Goal: Navigation & Orientation: Find specific page/section

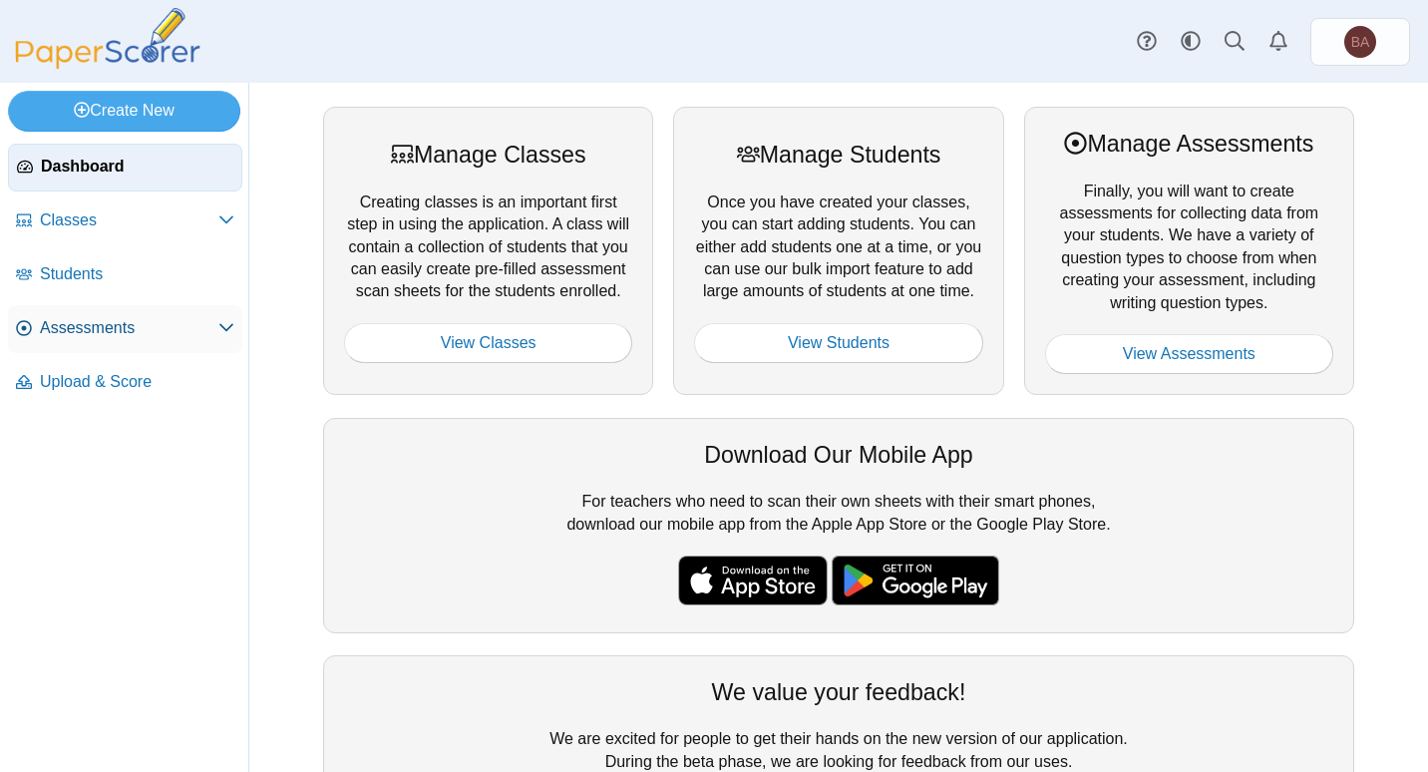
click at [71, 338] on span "Assessments" at bounding box center [129, 328] width 179 height 22
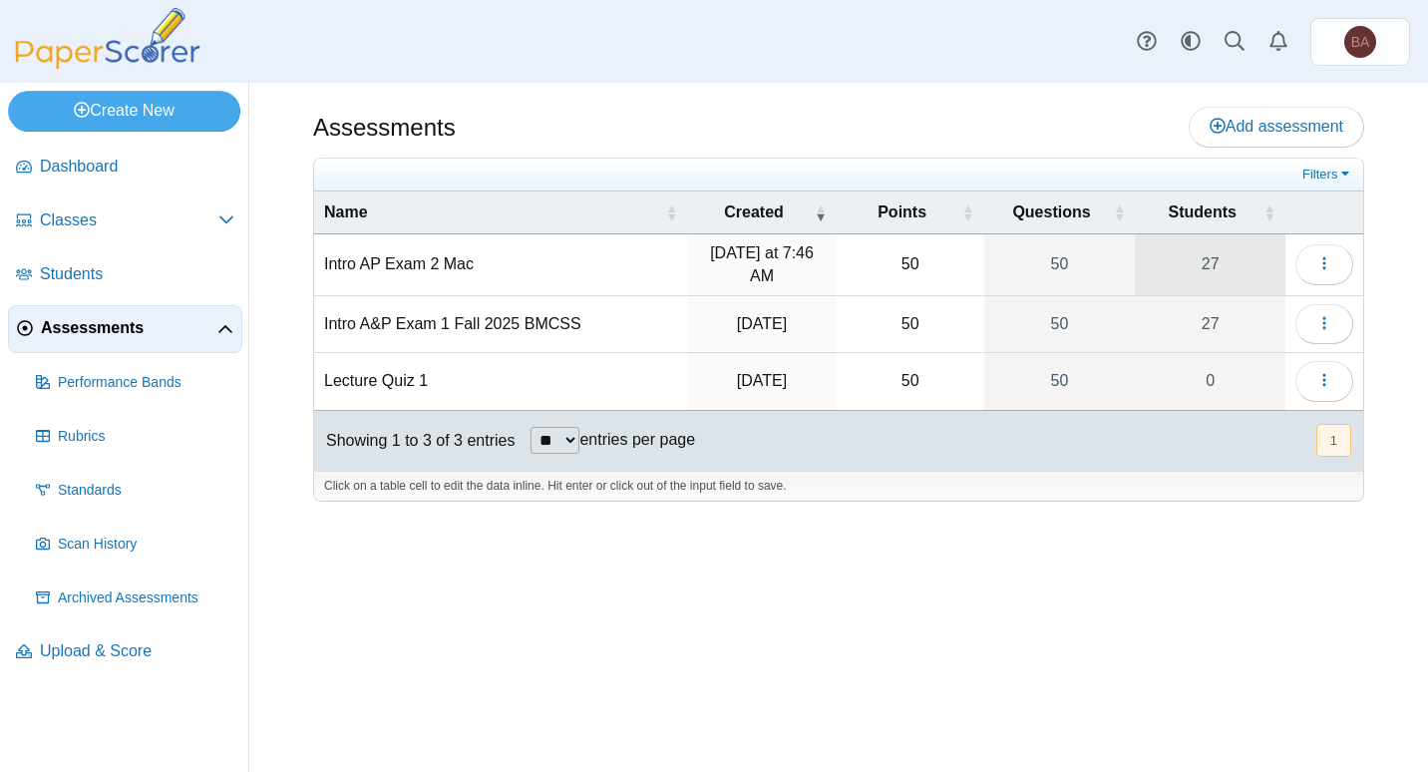
click at [1206, 267] on link "27" at bounding box center [1210, 264] width 151 height 61
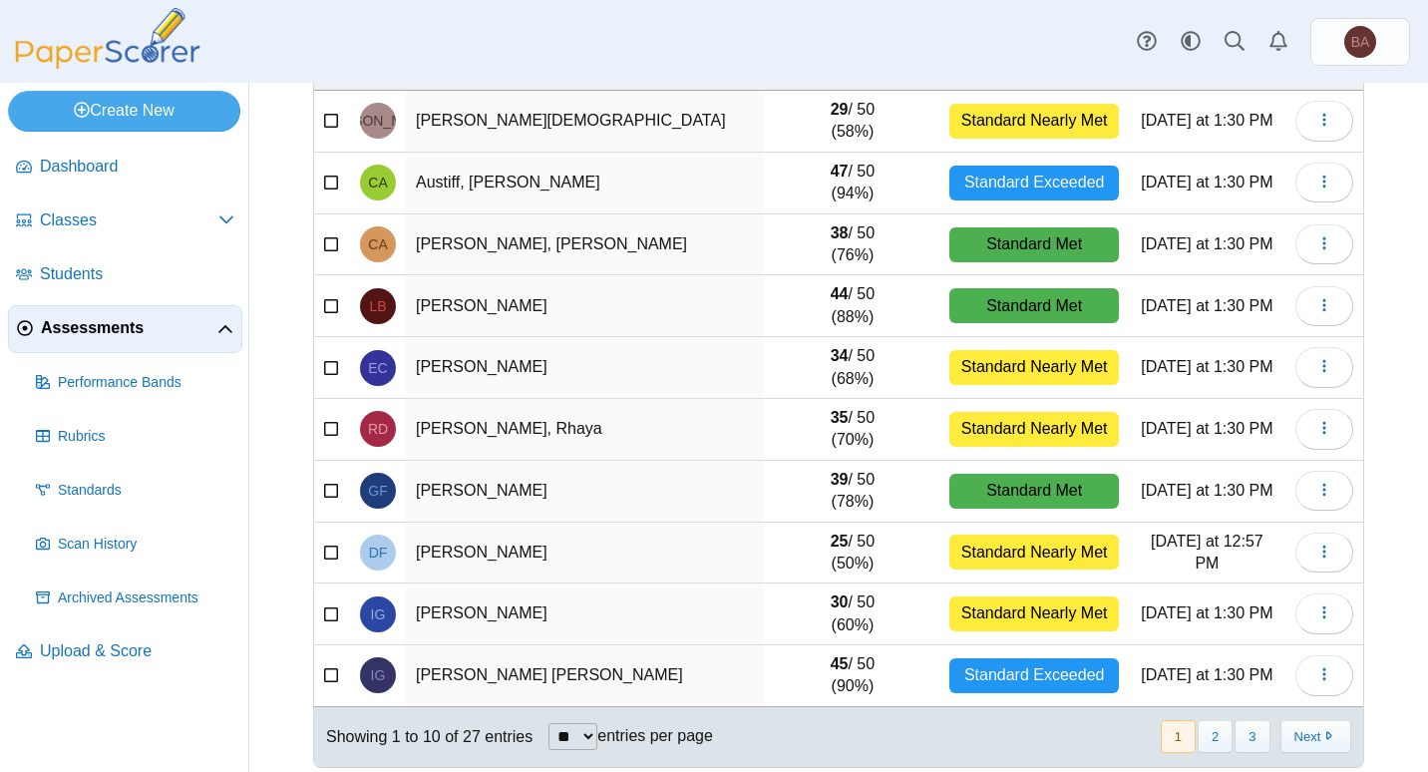
scroll to position [222, 0]
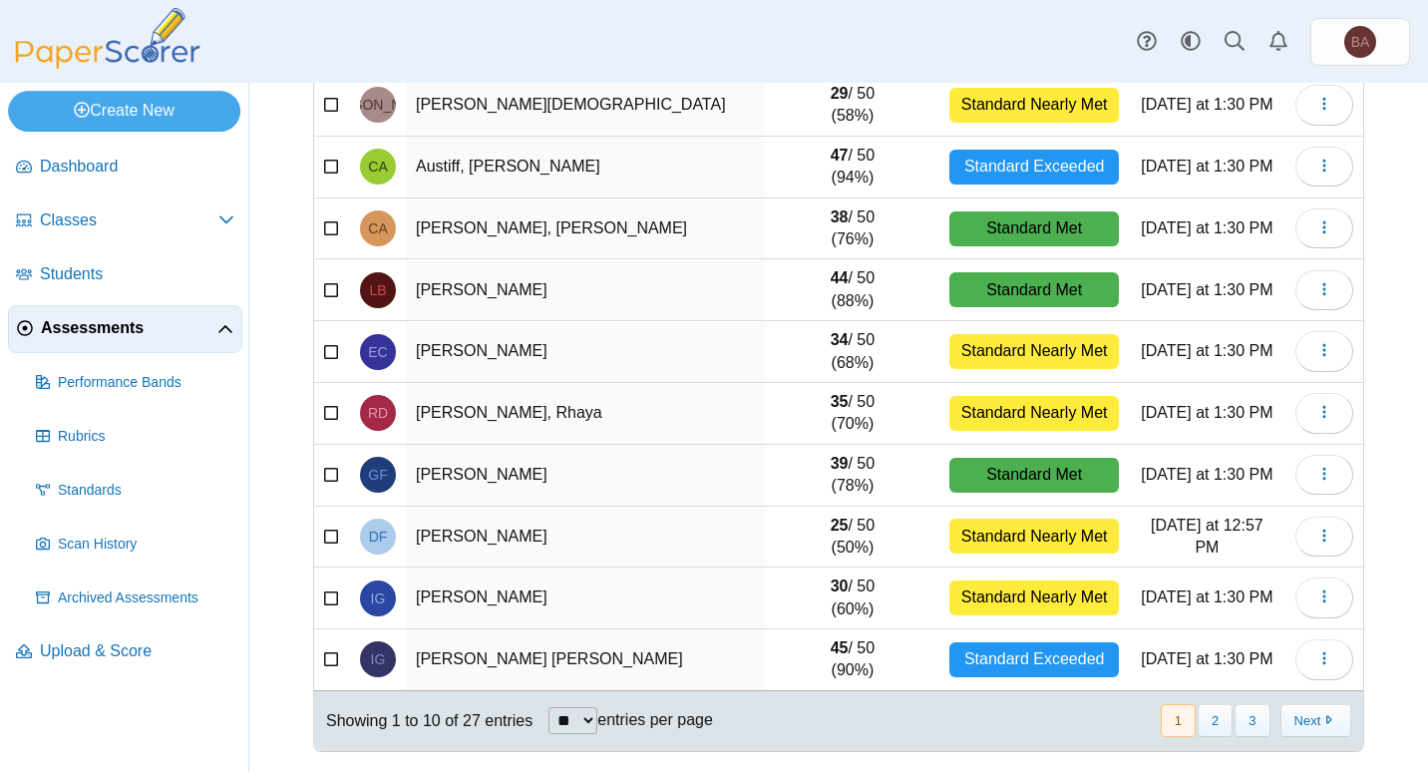
click at [579, 711] on select "** ** ** ***" at bounding box center [573, 720] width 49 height 27
click at [549, 707] on select "** ** ** ***" at bounding box center [573, 720] width 49 height 27
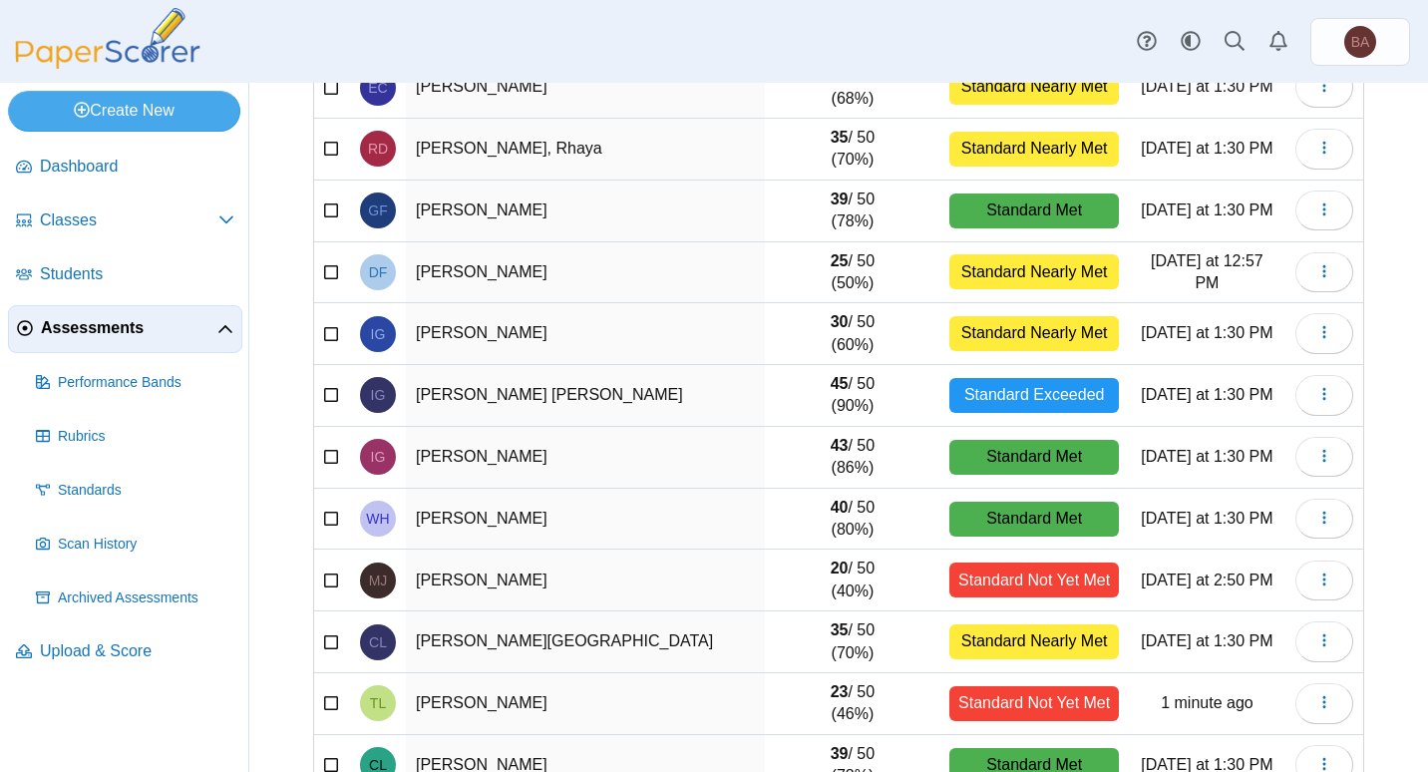
scroll to position [522, 0]
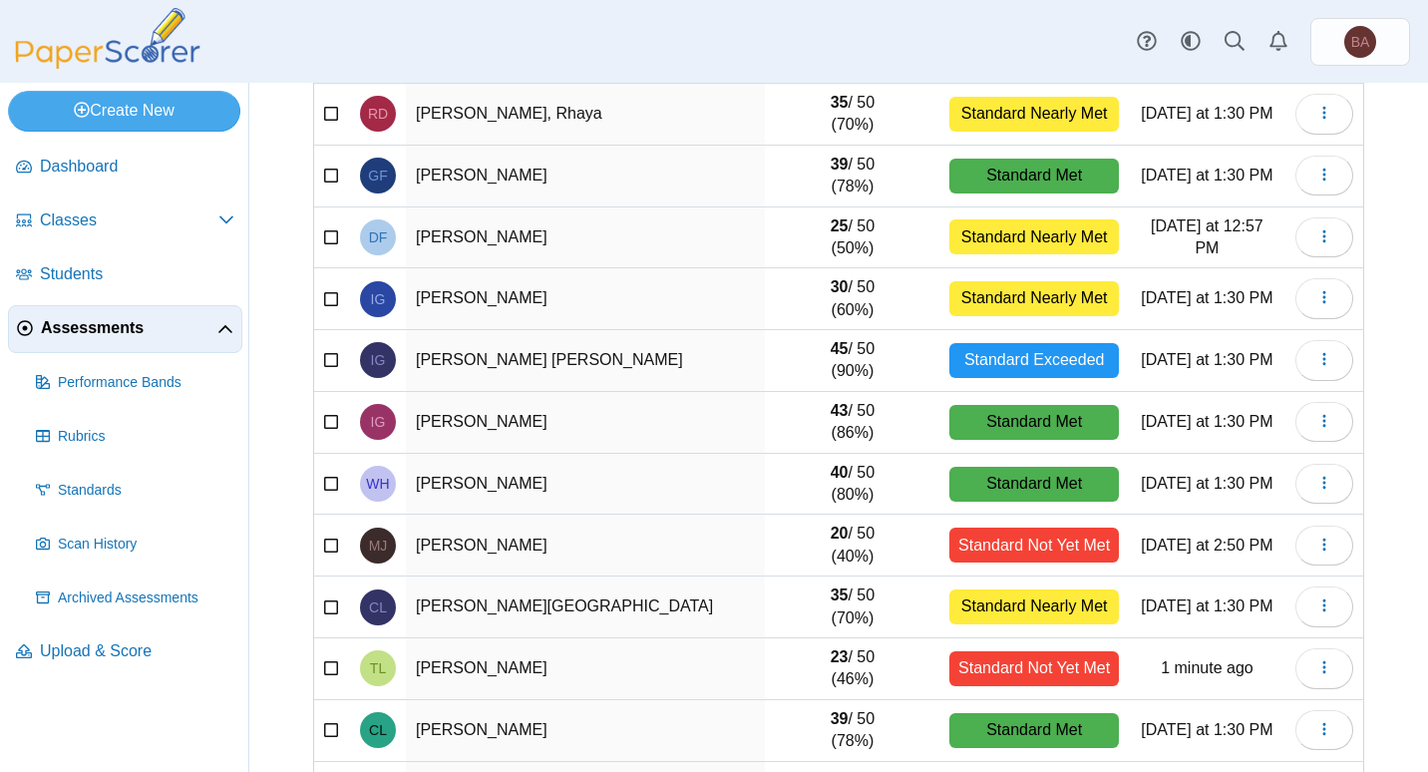
select select "**"
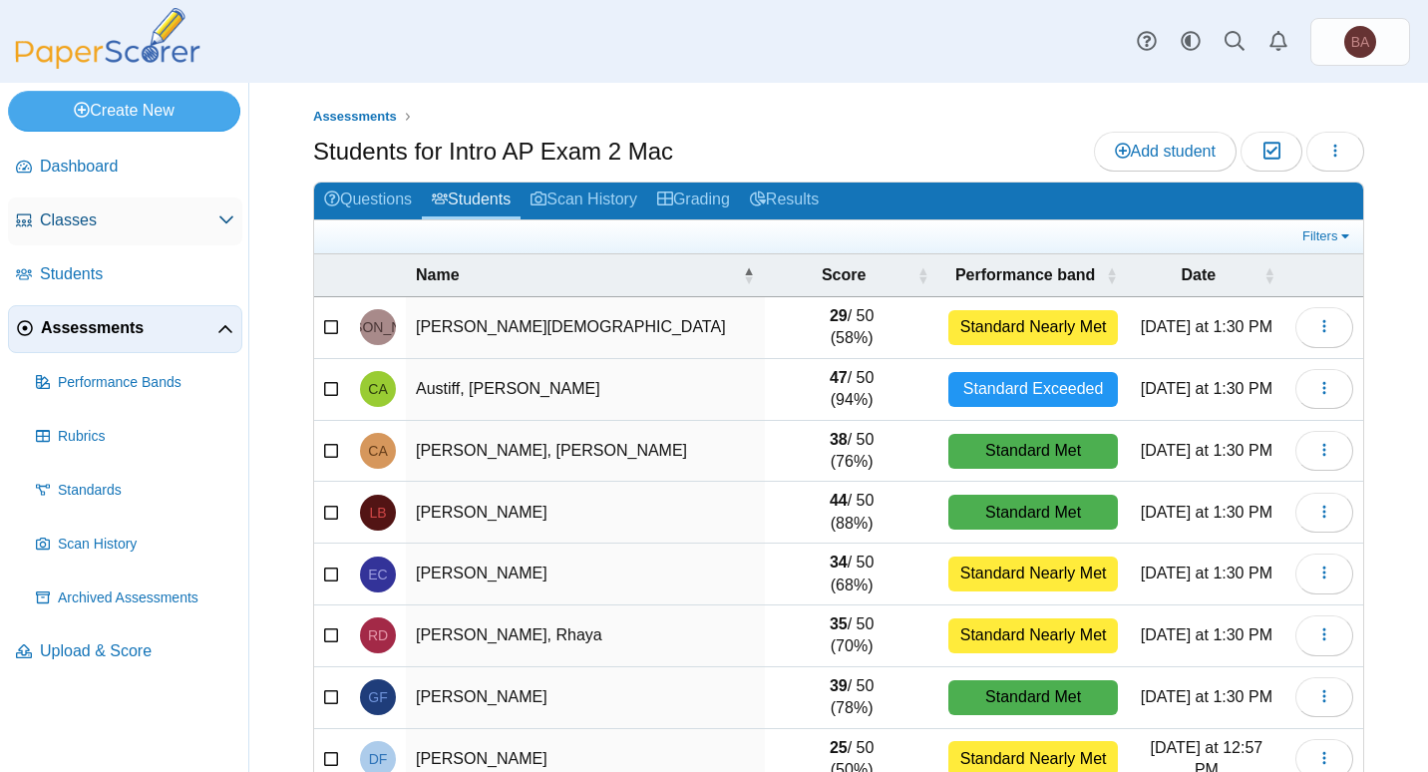
click at [81, 224] on span "Classes" at bounding box center [129, 220] width 179 height 22
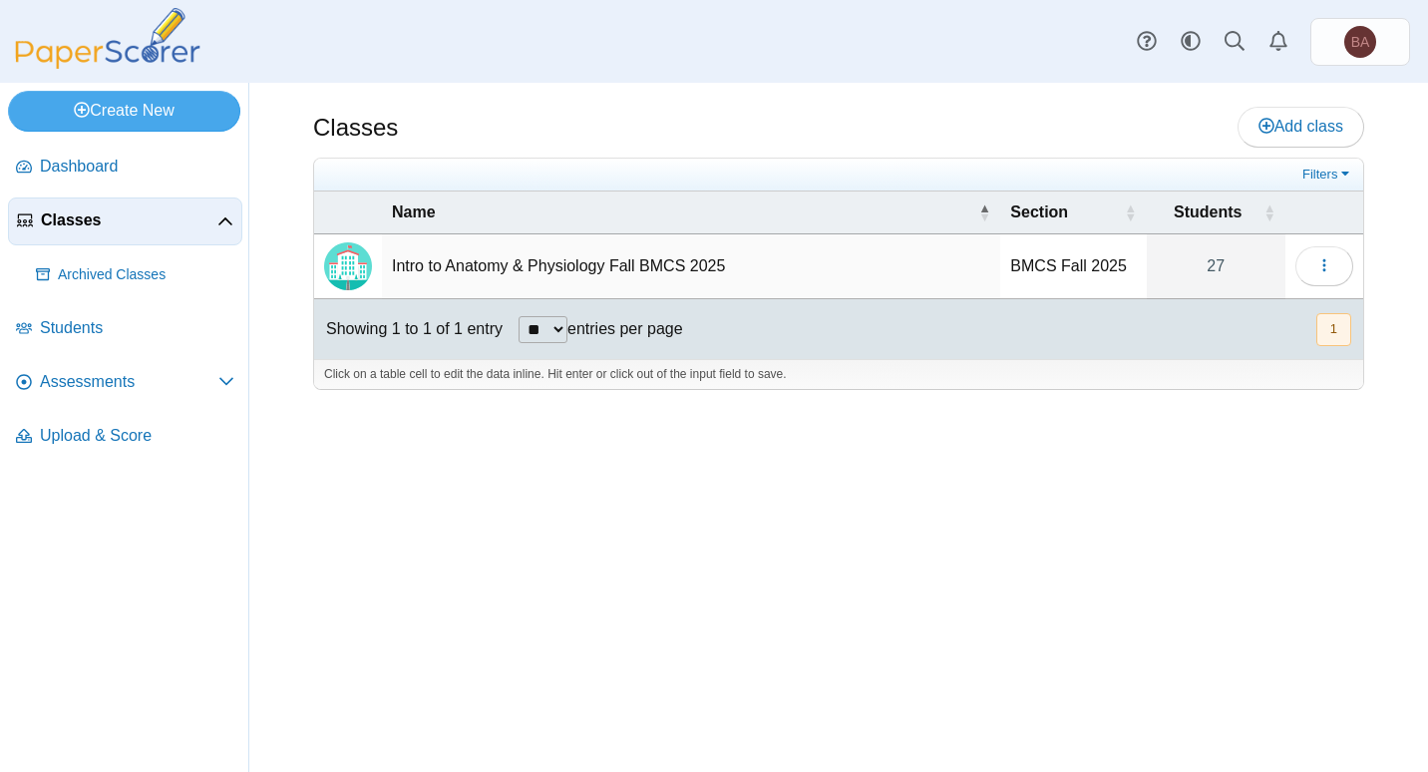
click at [506, 259] on td "Intro to Anatomy & Physiology Fall BMCS 2025" at bounding box center [691, 266] width 618 height 65
click at [355, 262] on img "Locally created class" at bounding box center [348, 266] width 48 height 48
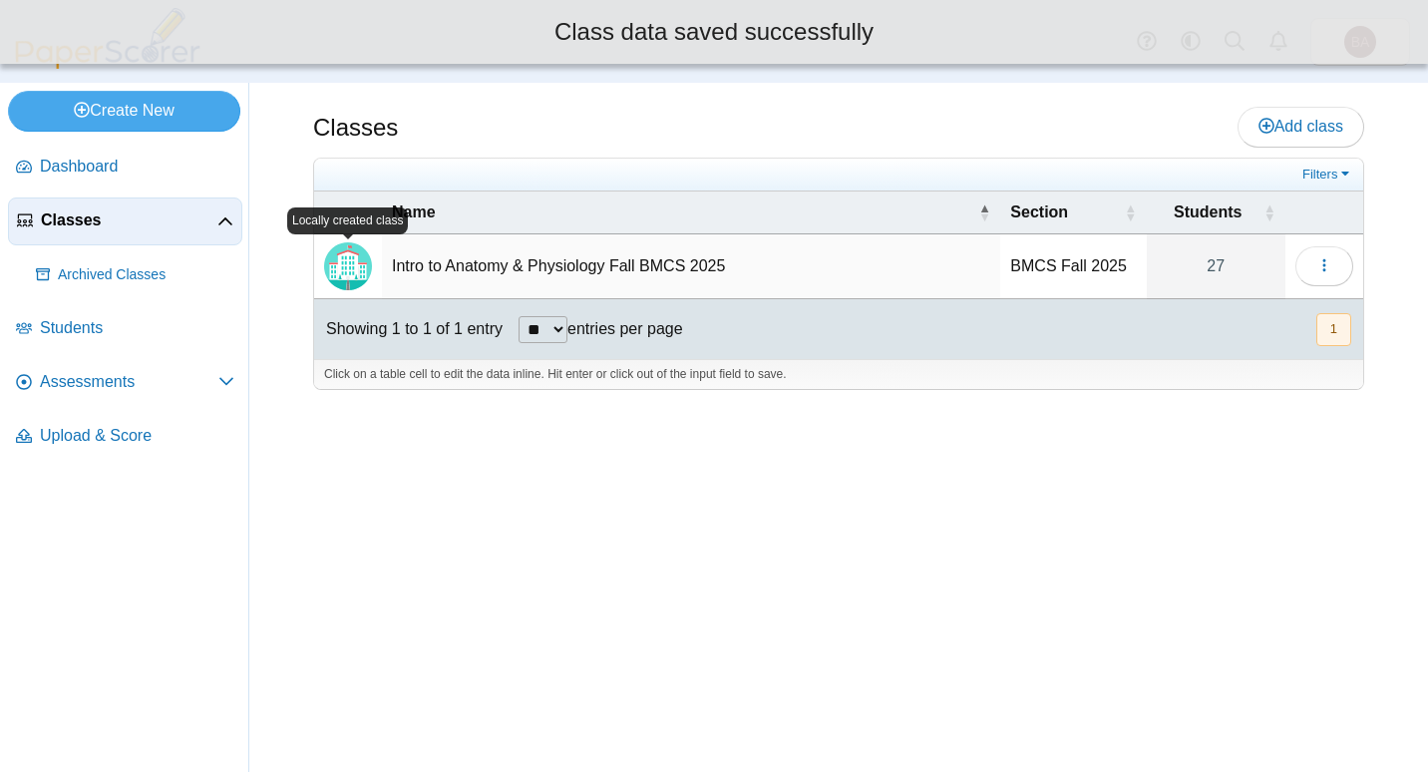
click at [355, 262] on img "Locally created class" at bounding box center [348, 266] width 48 height 48
click at [356, 262] on img "Locally created class" at bounding box center [348, 266] width 48 height 48
click at [1336, 262] on button "button" at bounding box center [1325, 266] width 58 height 40
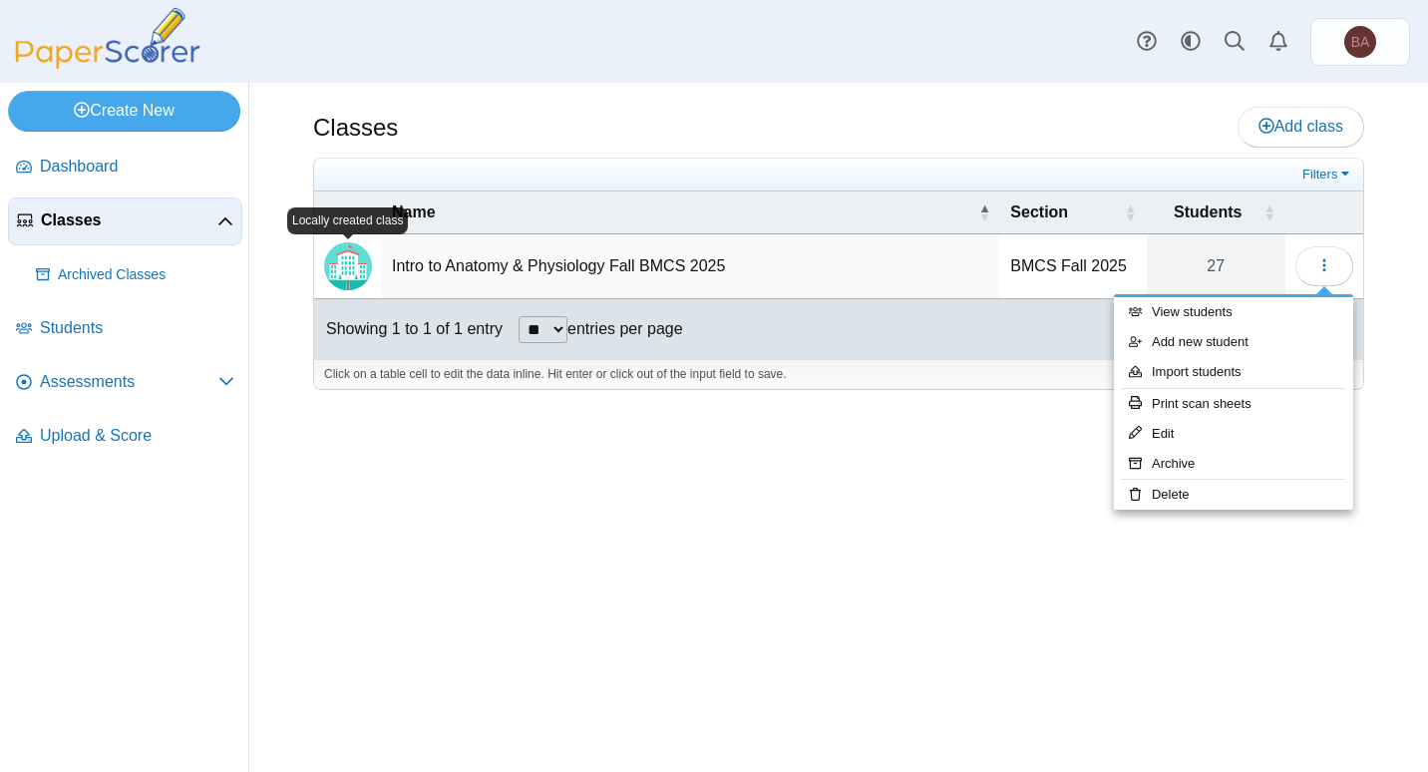
click at [479, 582] on div "Classes Add class Filters 27" at bounding box center [838, 427] width 1179 height 689
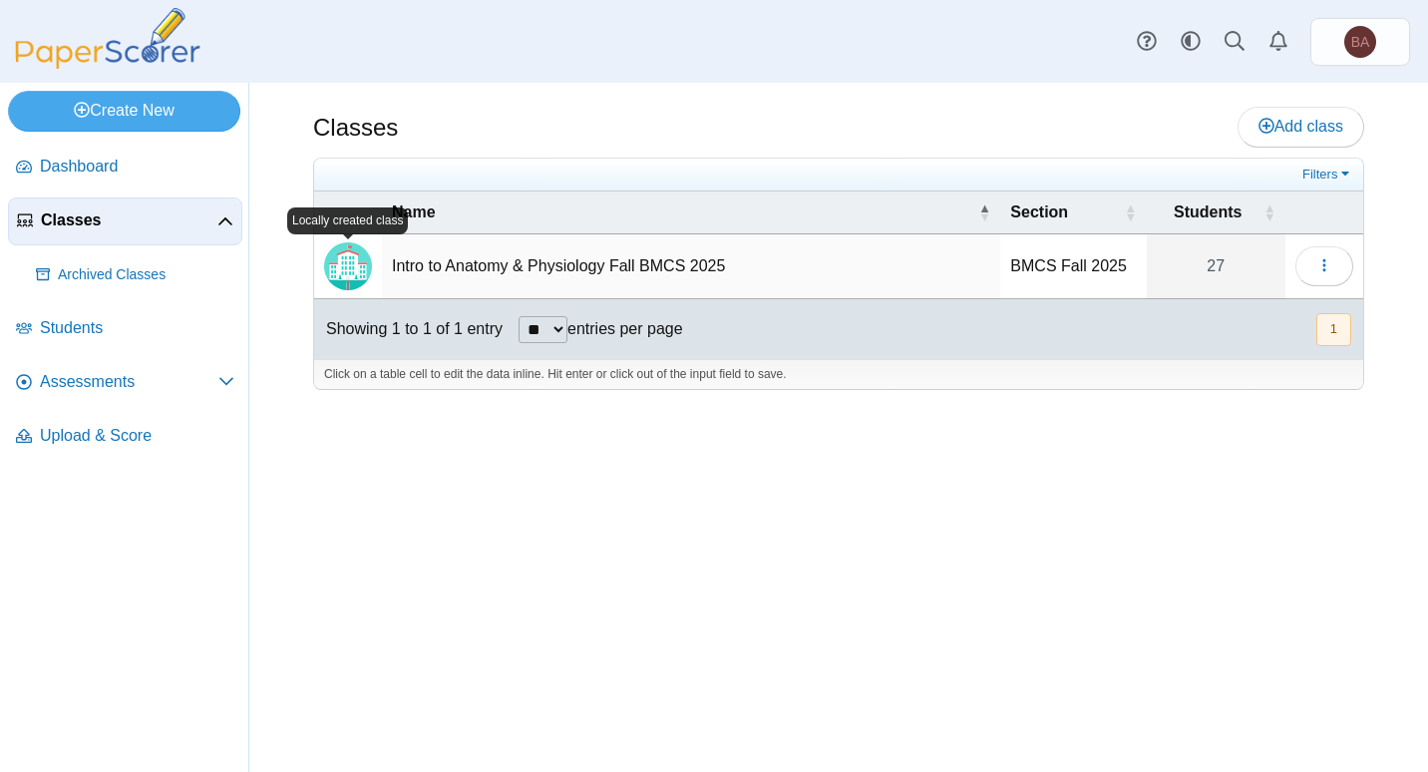
click at [114, 223] on span "Classes" at bounding box center [129, 220] width 177 height 22
click at [96, 382] on span "Assessments" at bounding box center [129, 382] width 179 height 22
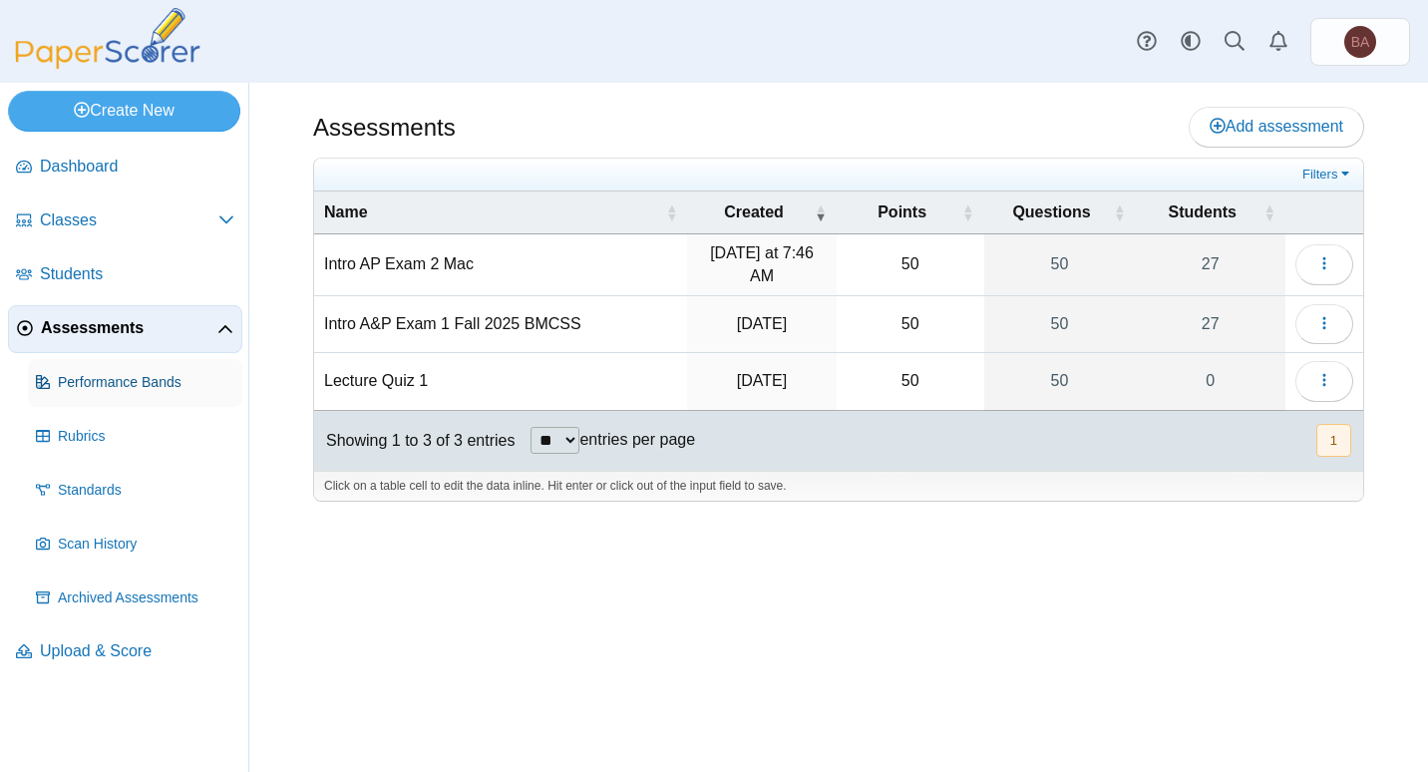
click at [113, 384] on span "Performance Bands" at bounding box center [146, 383] width 177 height 20
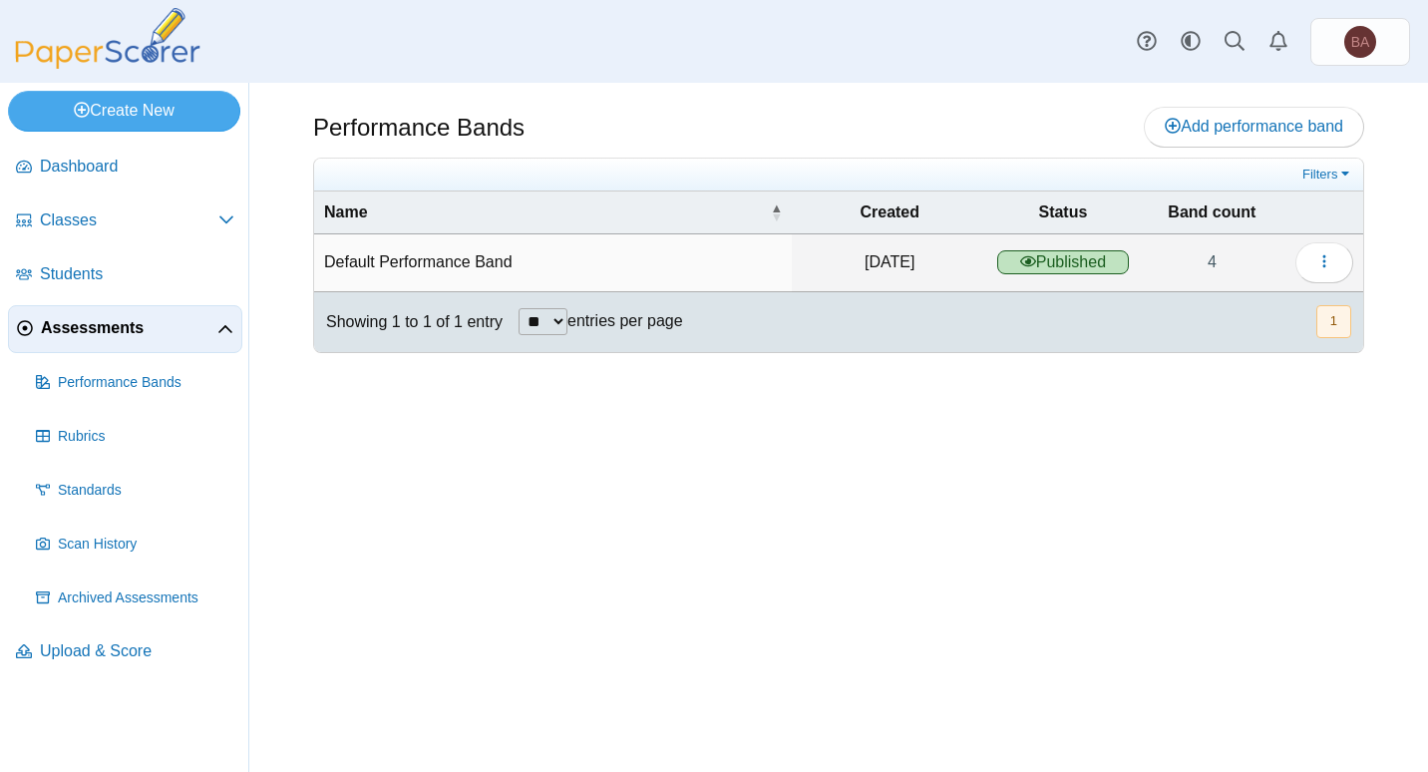
click at [441, 266] on td "Default Performance Band" at bounding box center [553, 262] width 478 height 57
click at [1319, 256] on icon "button" at bounding box center [1325, 261] width 16 height 16
click at [1202, 310] on link "Details" at bounding box center [1233, 308] width 239 height 30
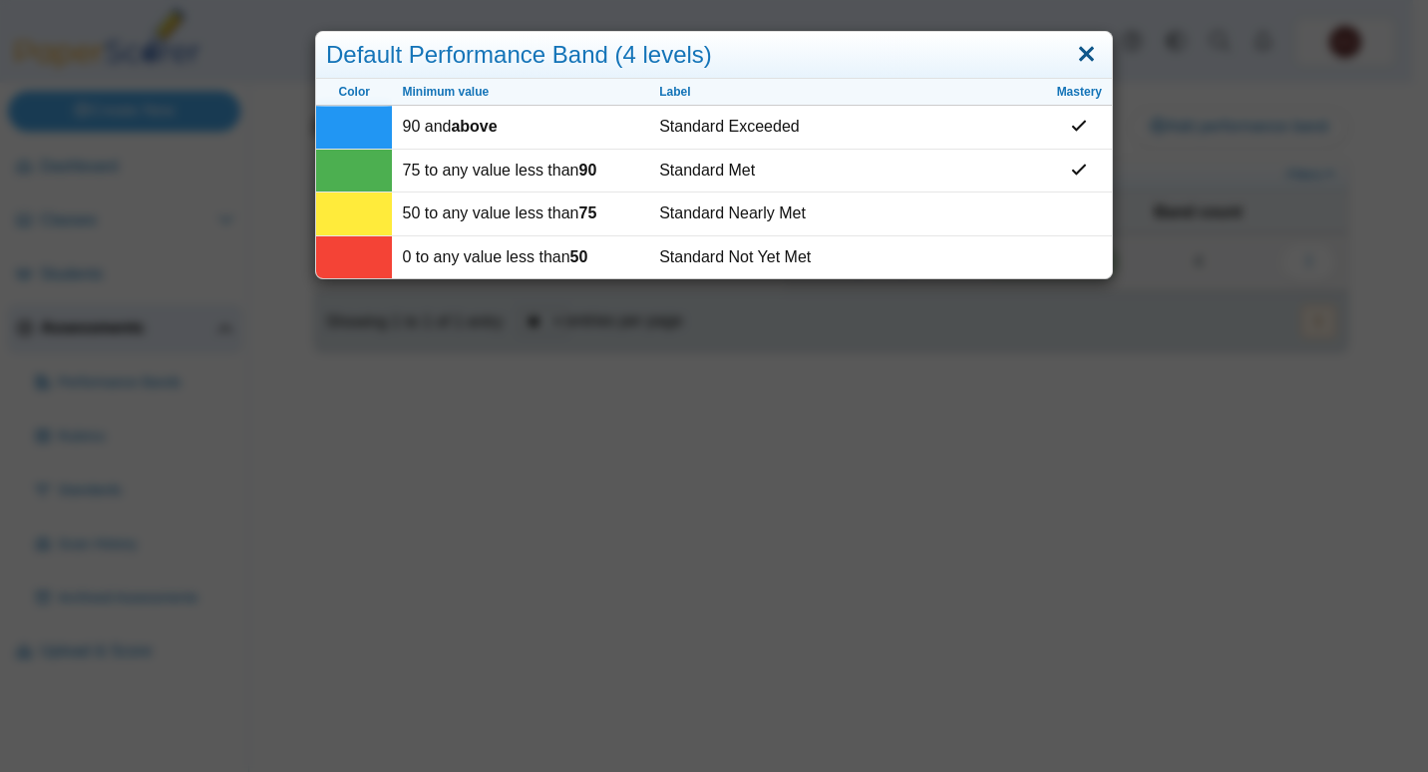
click at [1075, 54] on link "Close" at bounding box center [1086, 55] width 31 height 34
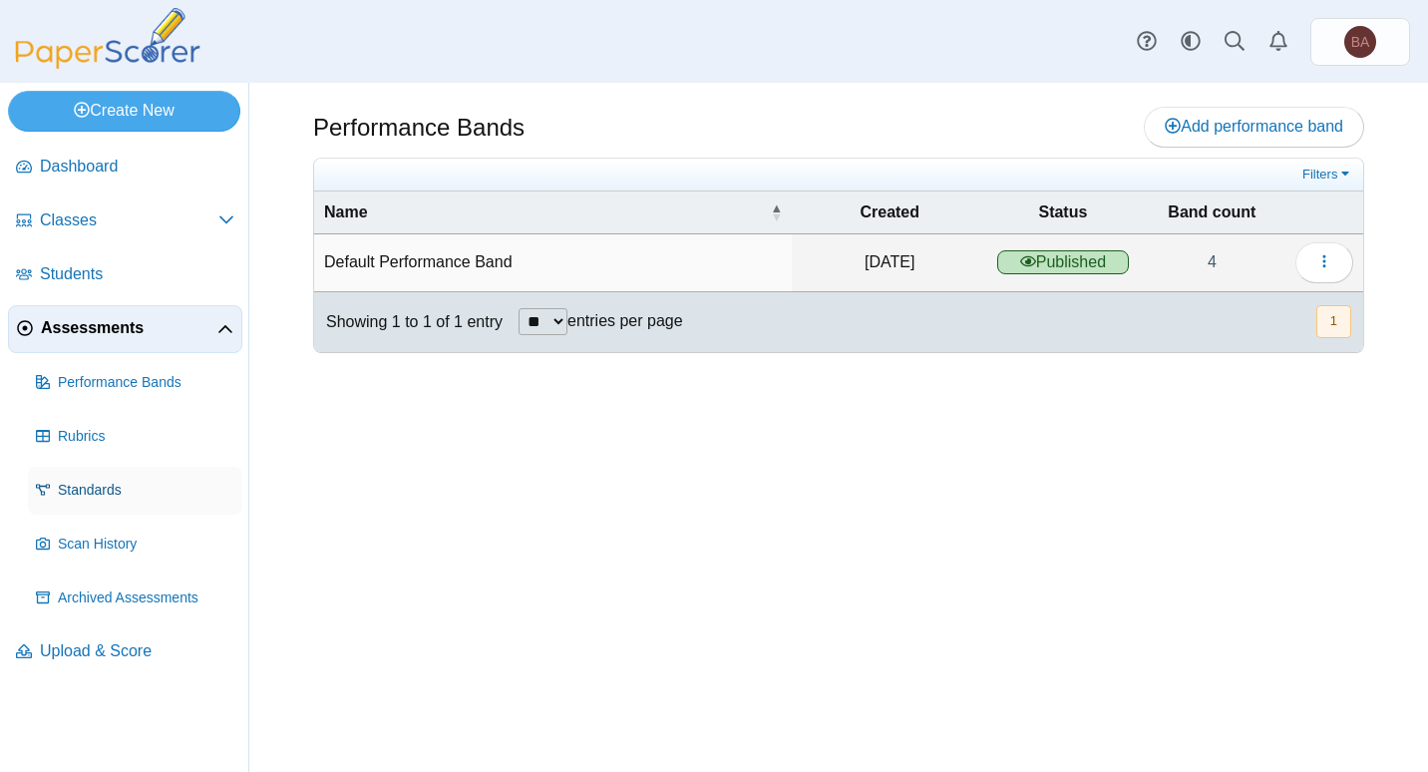
click at [122, 492] on span "Standards" at bounding box center [146, 491] width 177 height 20
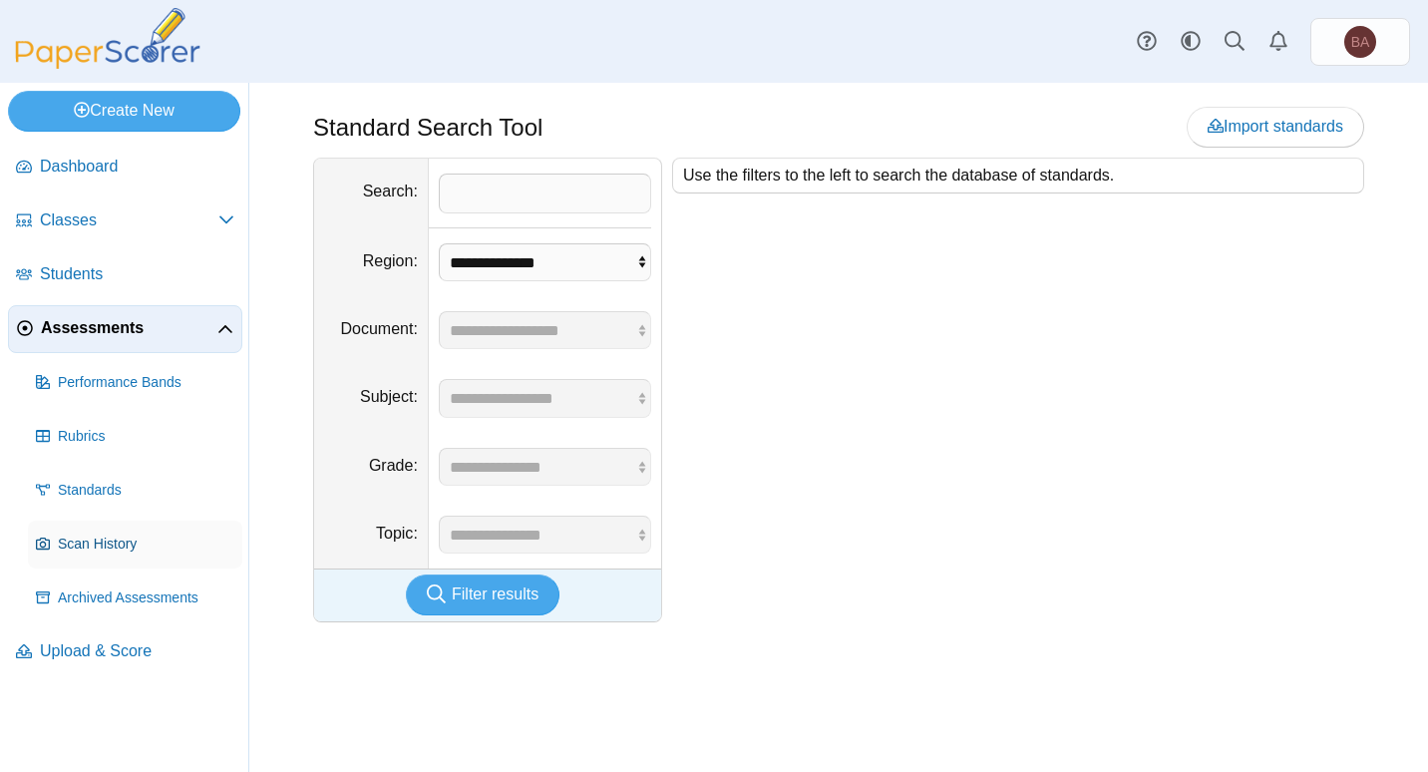
click at [117, 545] on span "Scan History" at bounding box center [146, 545] width 177 height 20
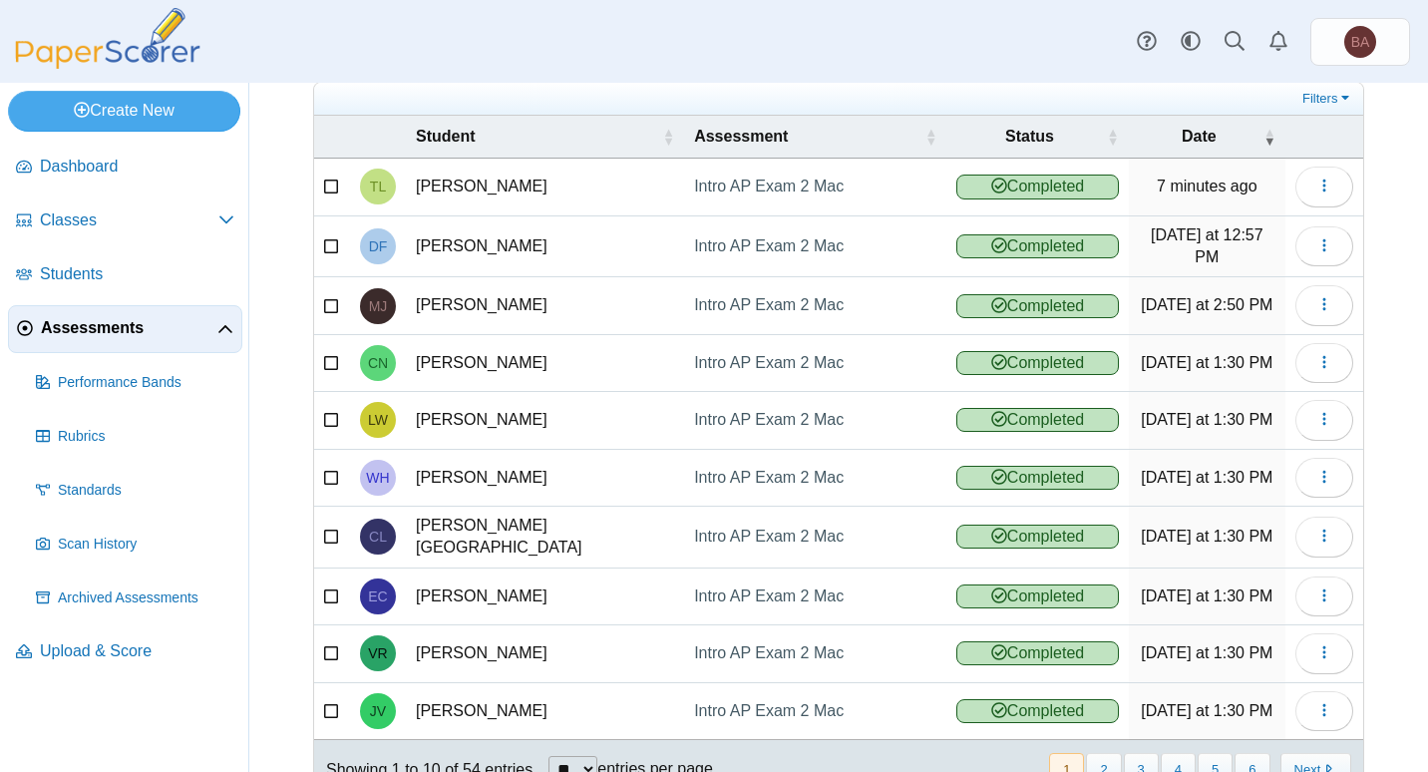
scroll to position [164, 0]
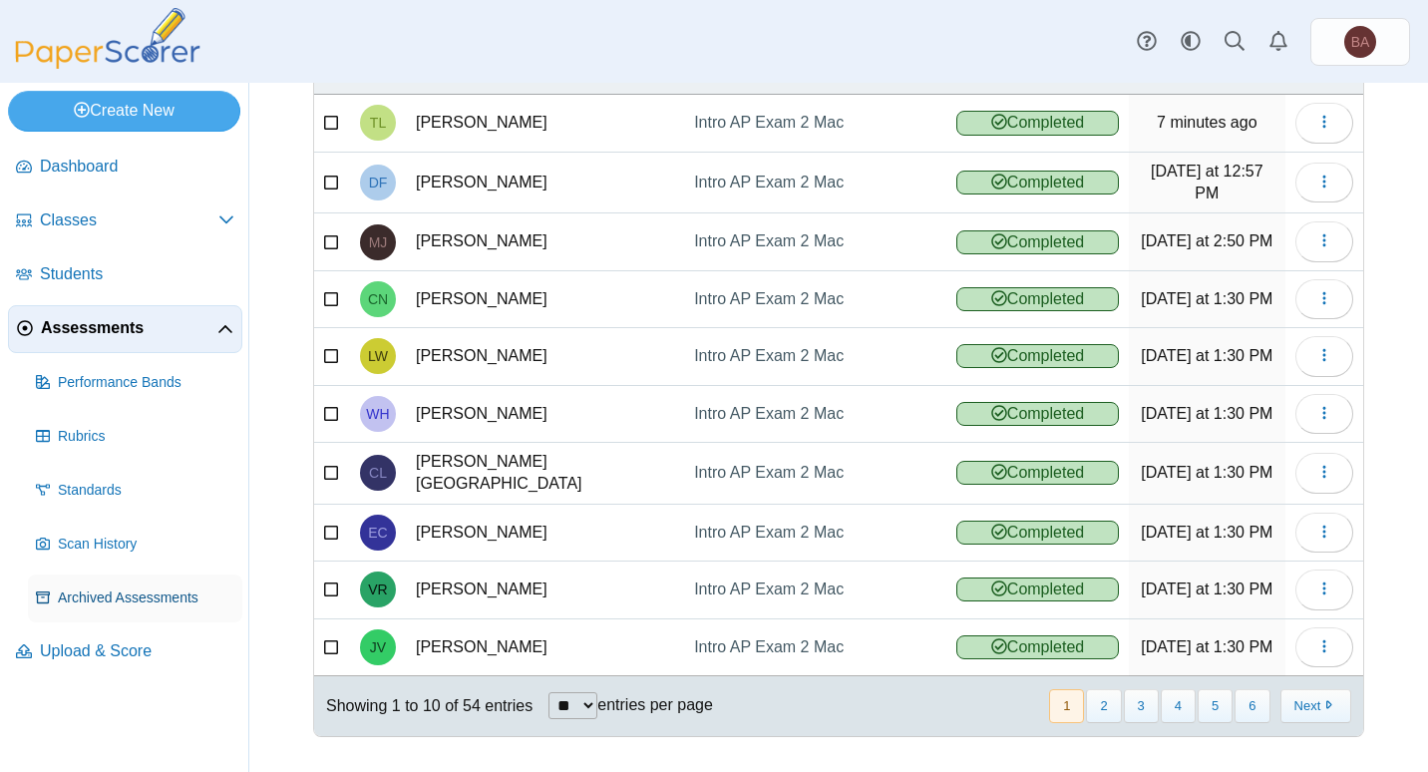
click at [85, 600] on span "Archived Assessments" at bounding box center [146, 599] width 177 height 20
